Goal: Information Seeking & Learning: Learn about a topic

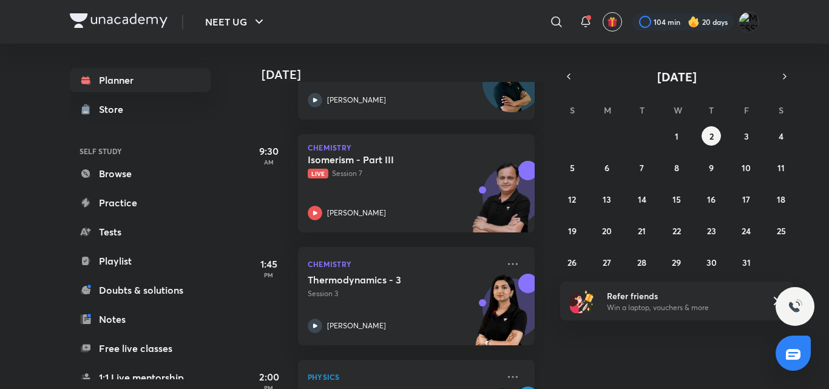
scroll to position [357, 0]
click at [402, 179] on div "Isomerism - Part III Live Session 7 [PERSON_NAME]" at bounding box center [403, 186] width 191 height 67
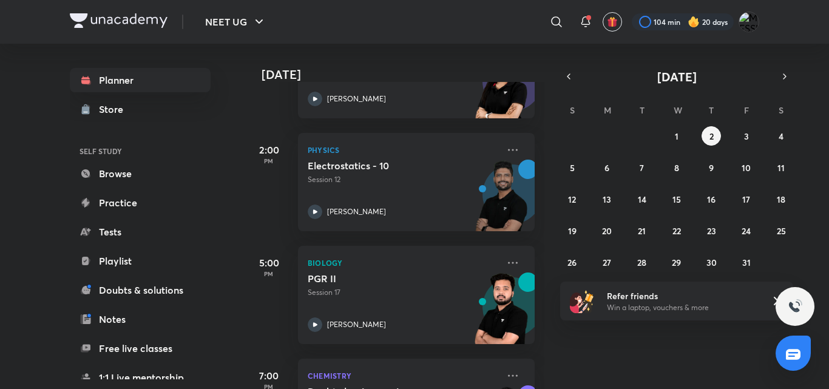
scroll to position [585, 0]
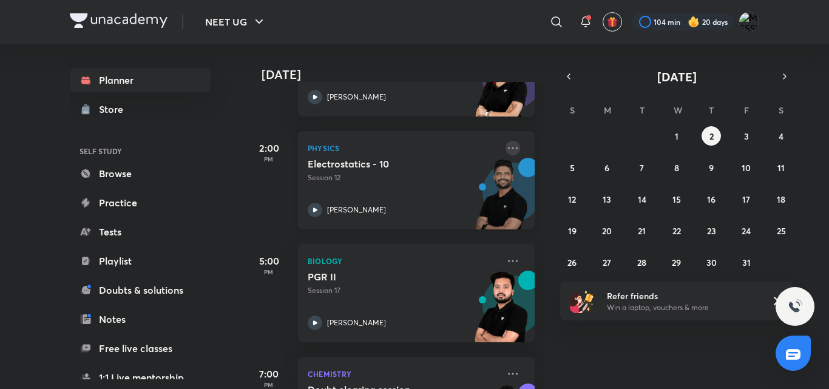
click at [506, 149] on icon at bounding box center [513, 148] width 15 height 15
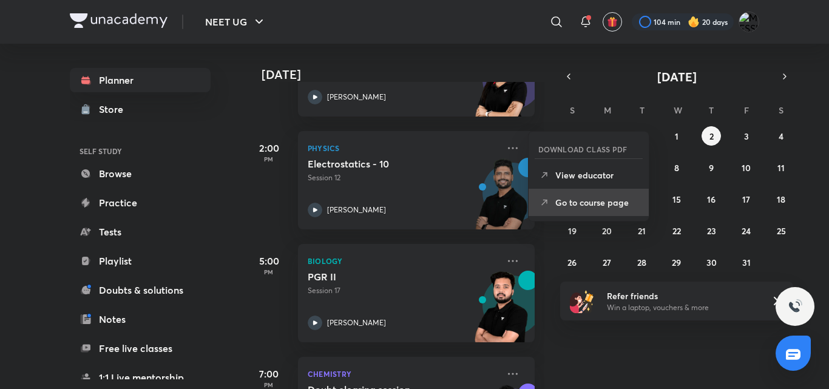
click at [551, 208] on li "Go to course page" at bounding box center [589, 202] width 120 height 27
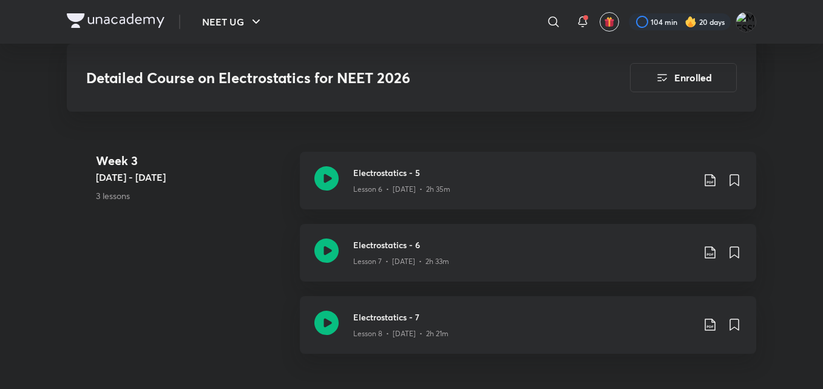
scroll to position [1115, 0]
click at [324, 172] on icon at bounding box center [327, 178] width 24 height 24
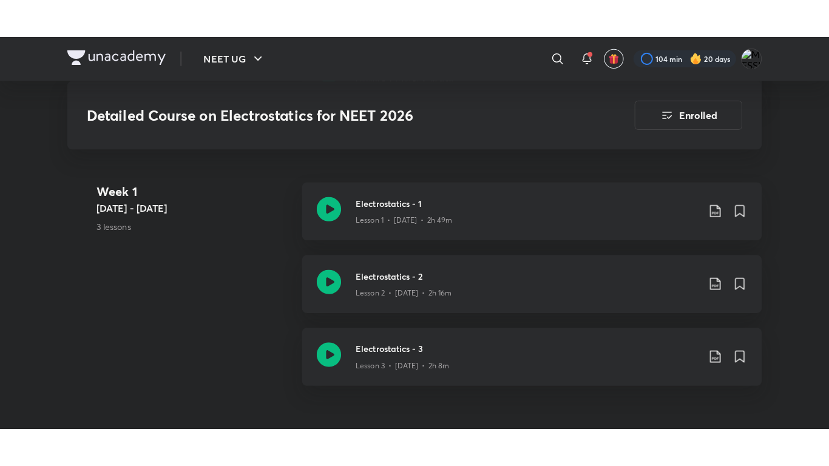
scroll to position [605, 0]
